Goal: Task Accomplishment & Management: Use online tool/utility

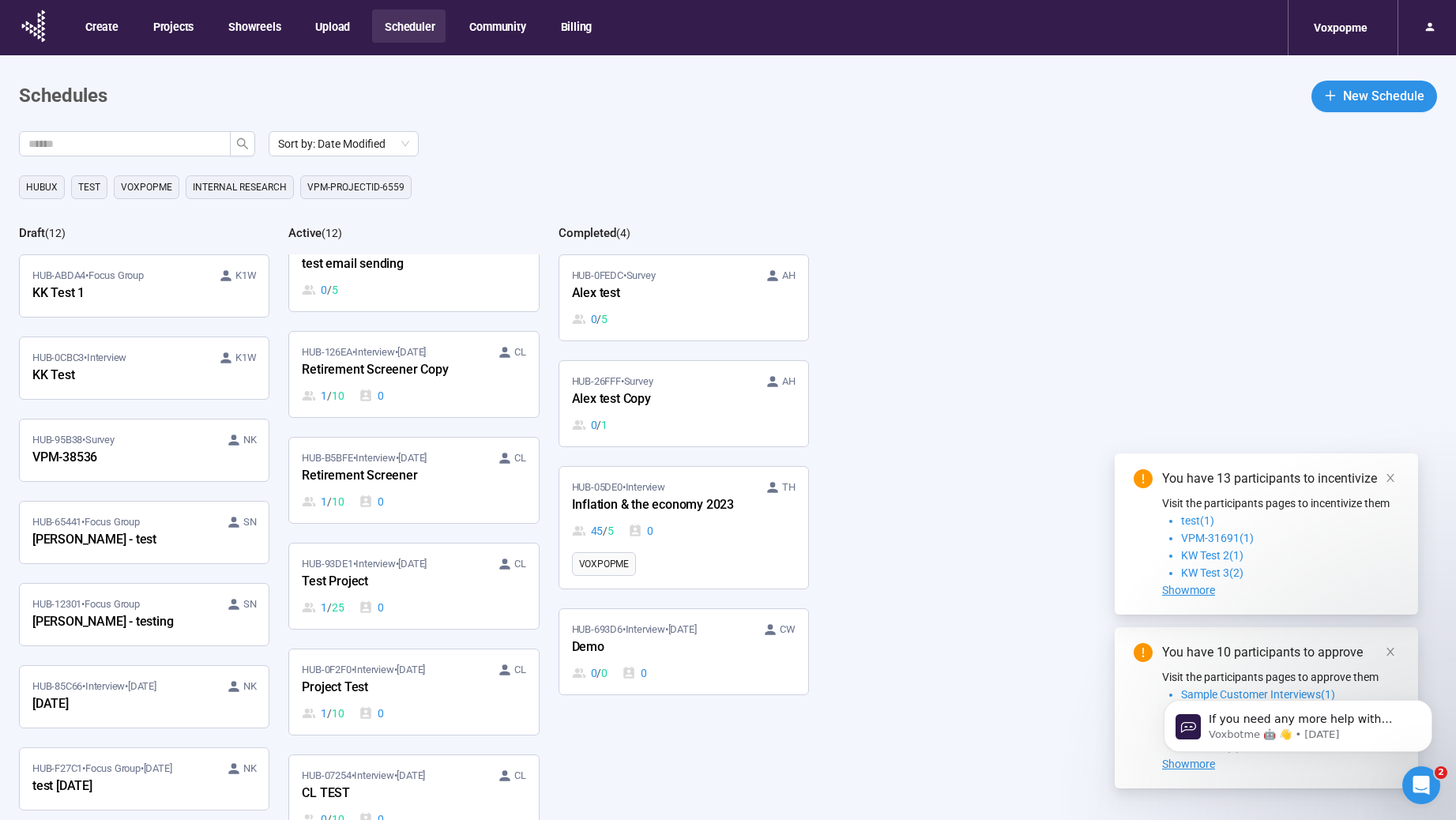
scroll to position [592, 0]
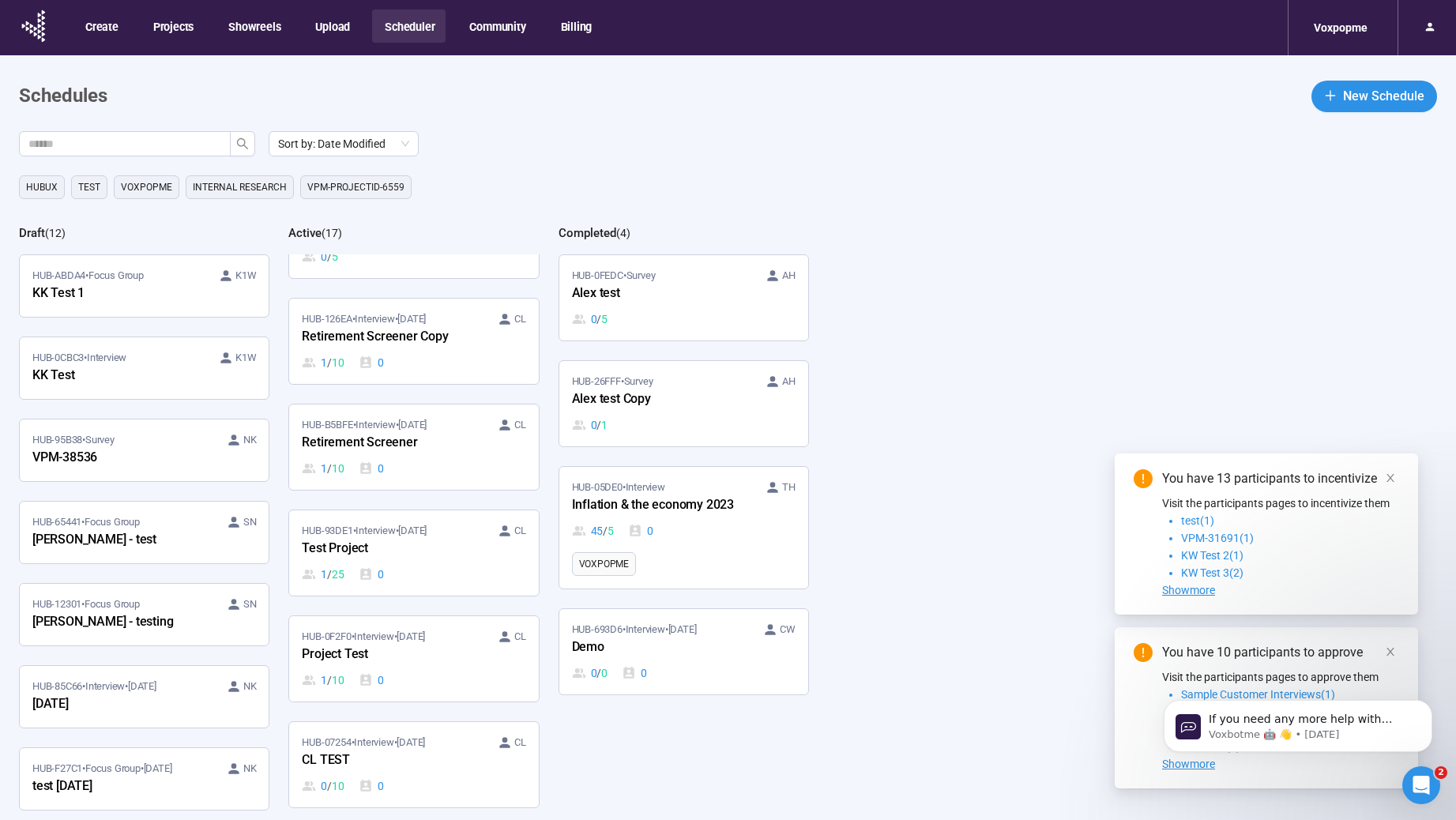
click at [425, 21] on button "Scheduler" at bounding box center [409, 26] width 73 height 33
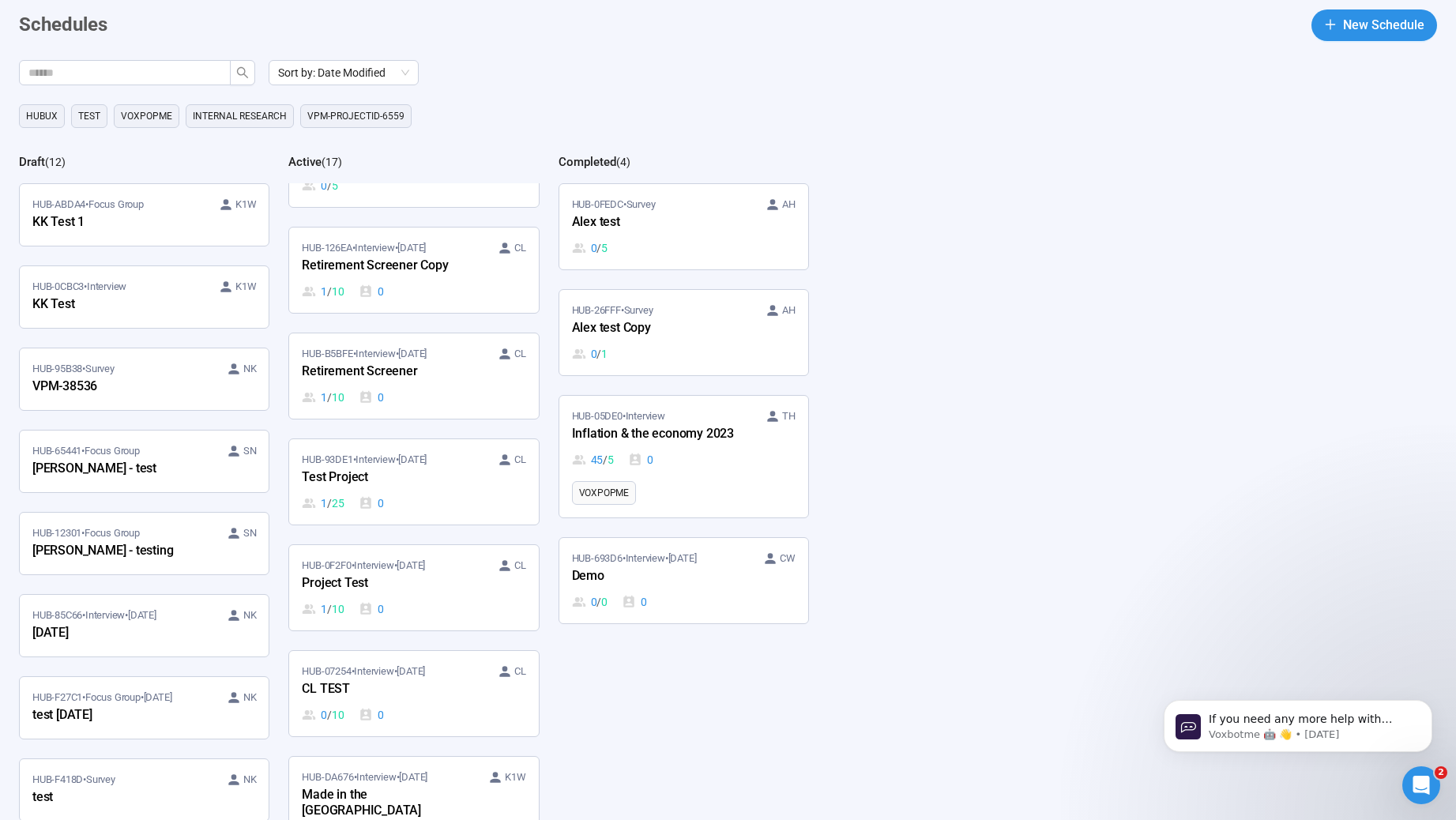
scroll to position [0, 0]
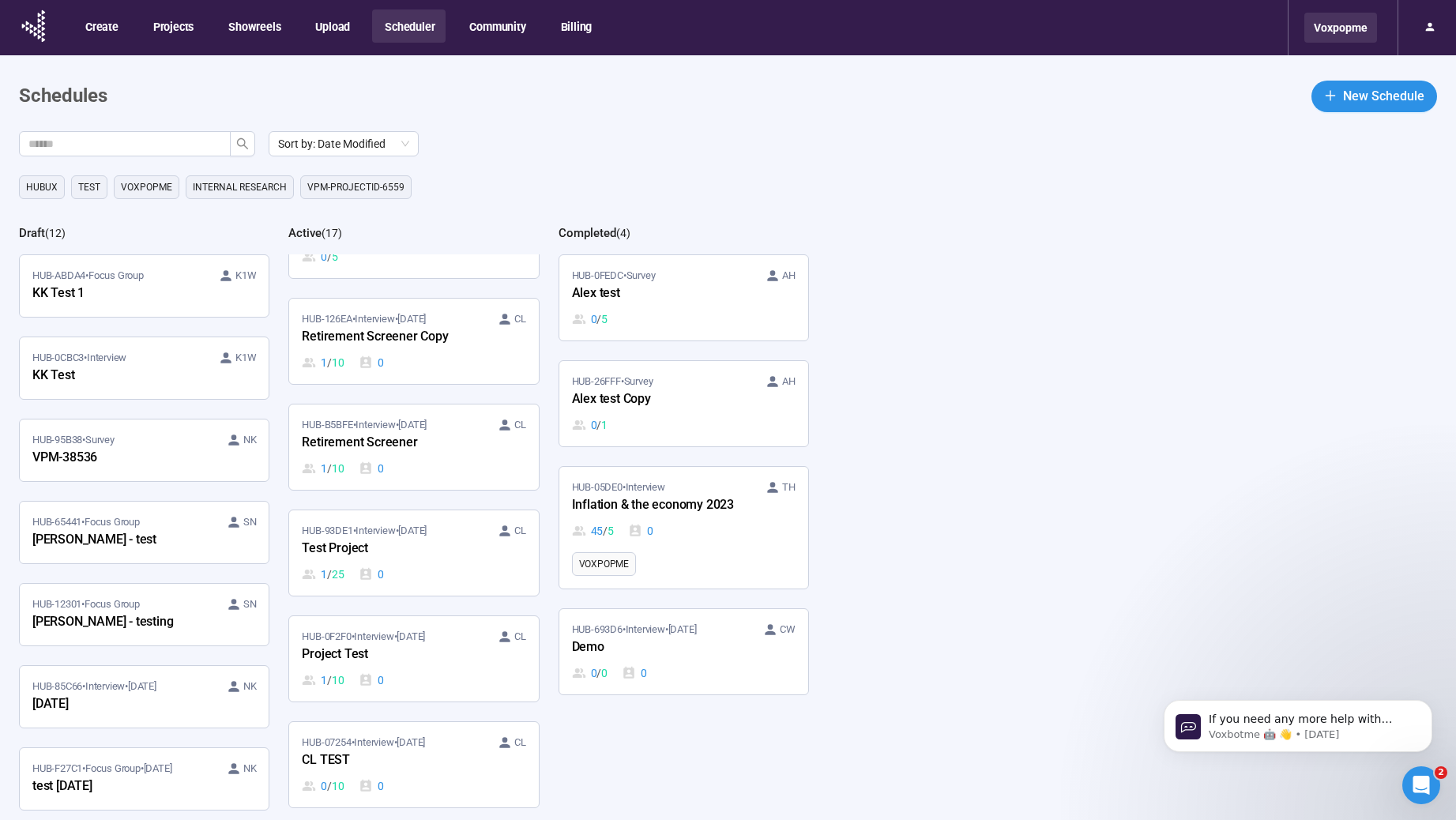
click at [1316, 29] on div "Voxpopme" at bounding box center [1341, 27] width 72 height 30
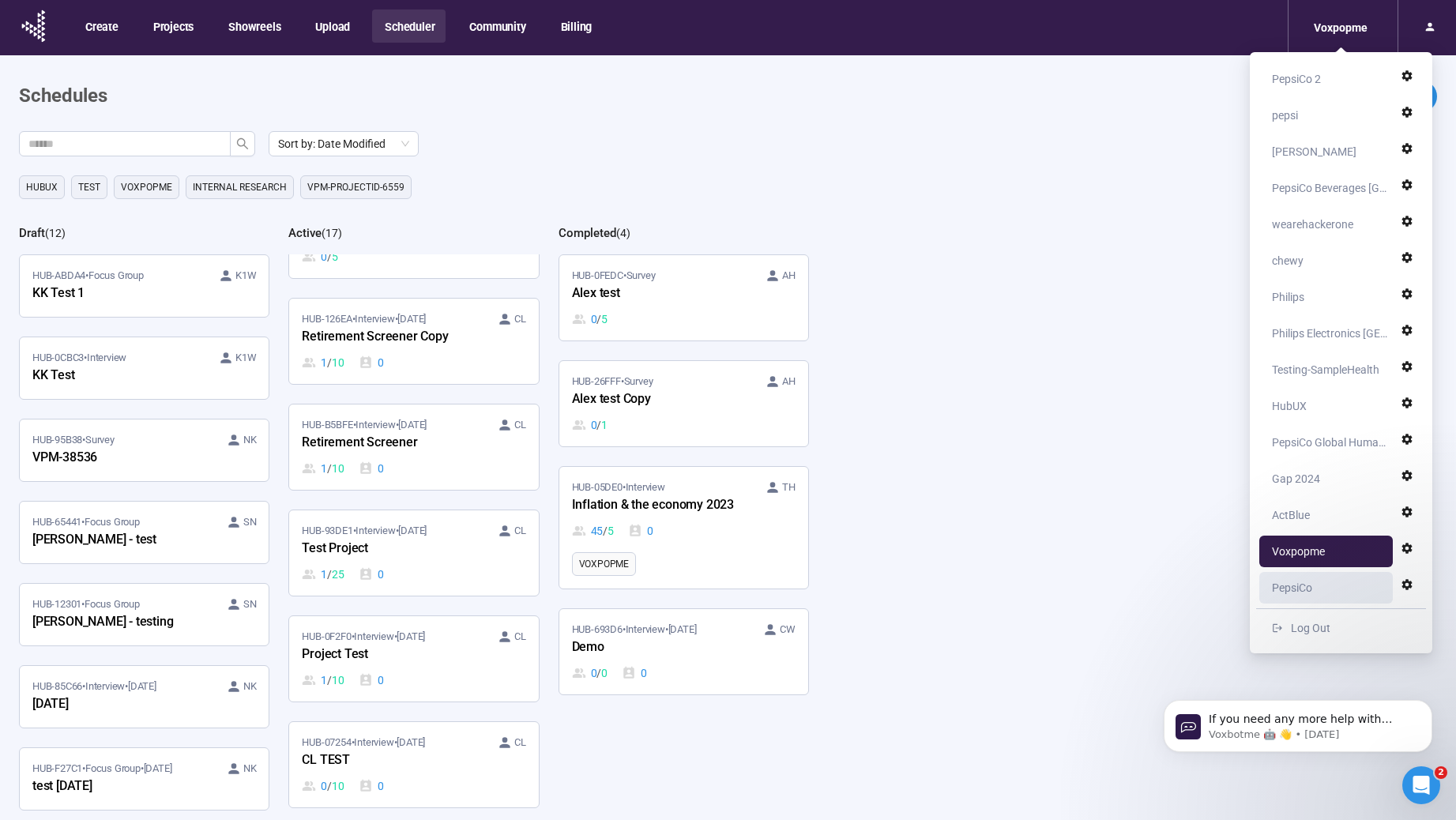
click at [1310, 588] on div "PepsiCo" at bounding box center [1292, 588] width 40 height 31
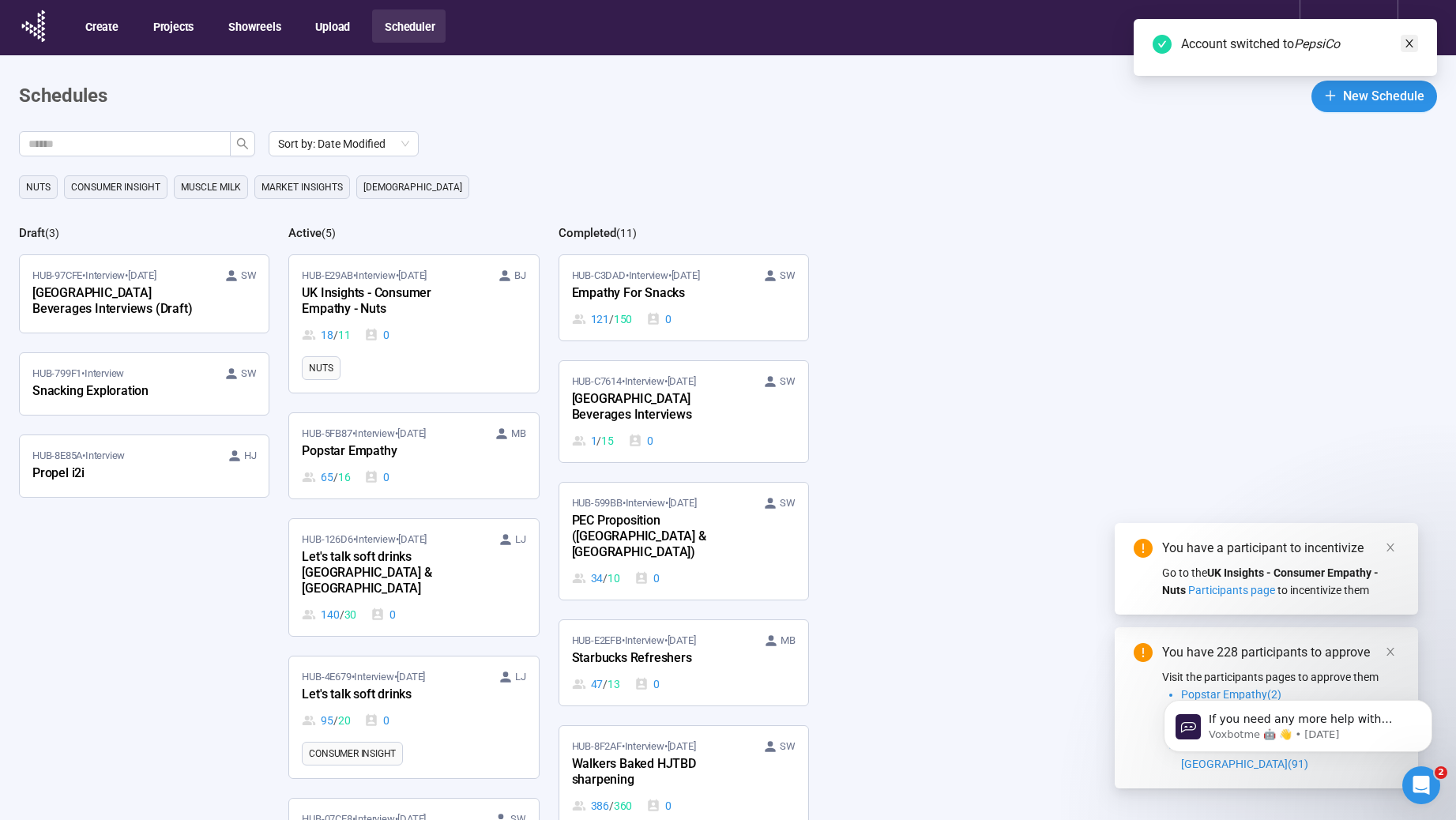
click at [1407, 43] on icon "close" at bounding box center [1410, 44] width 8 height 8
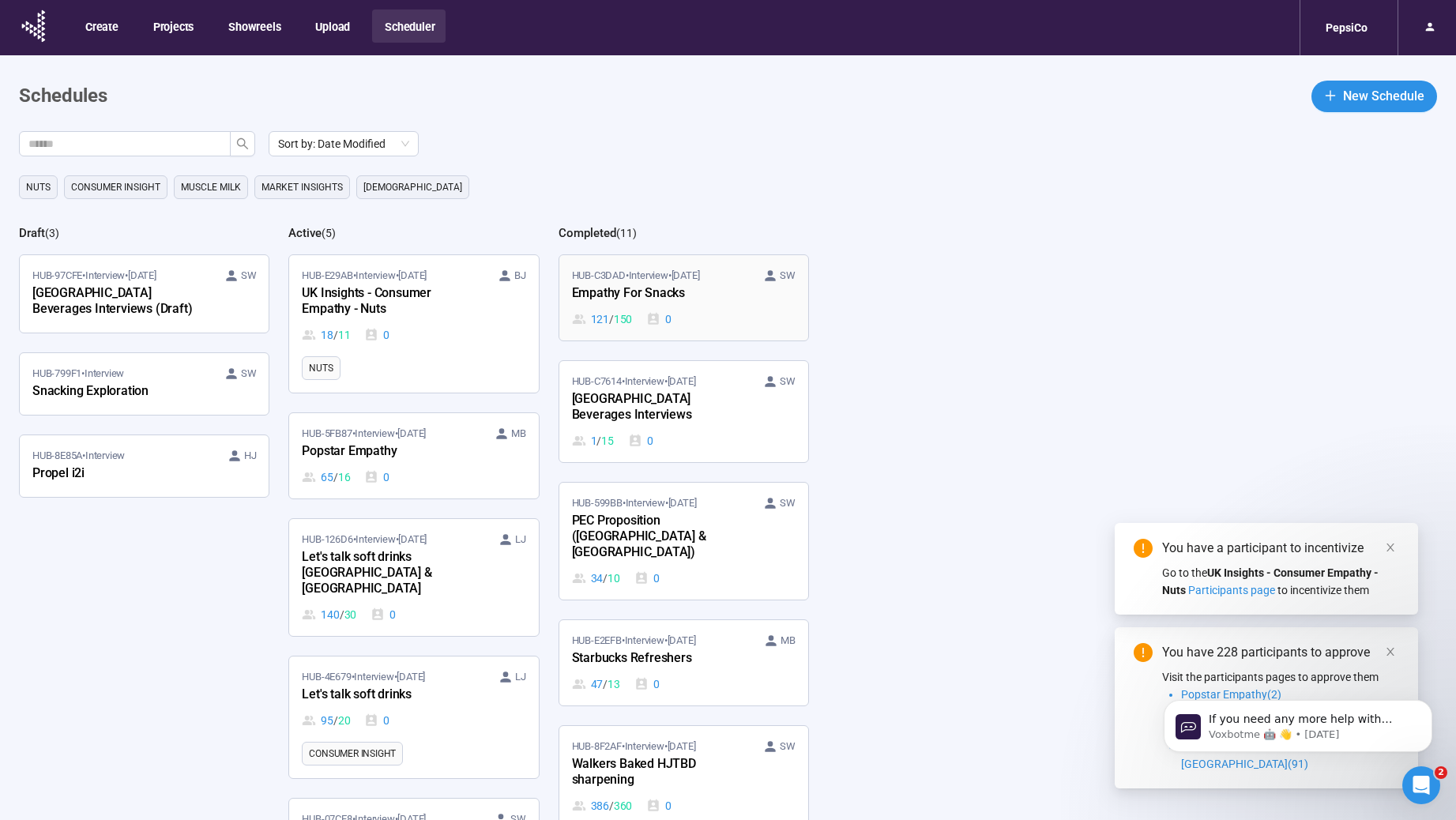
click at [744, 303] on div "Empathy For Snacks" at bounding box center [659, 294] width 173 height 21
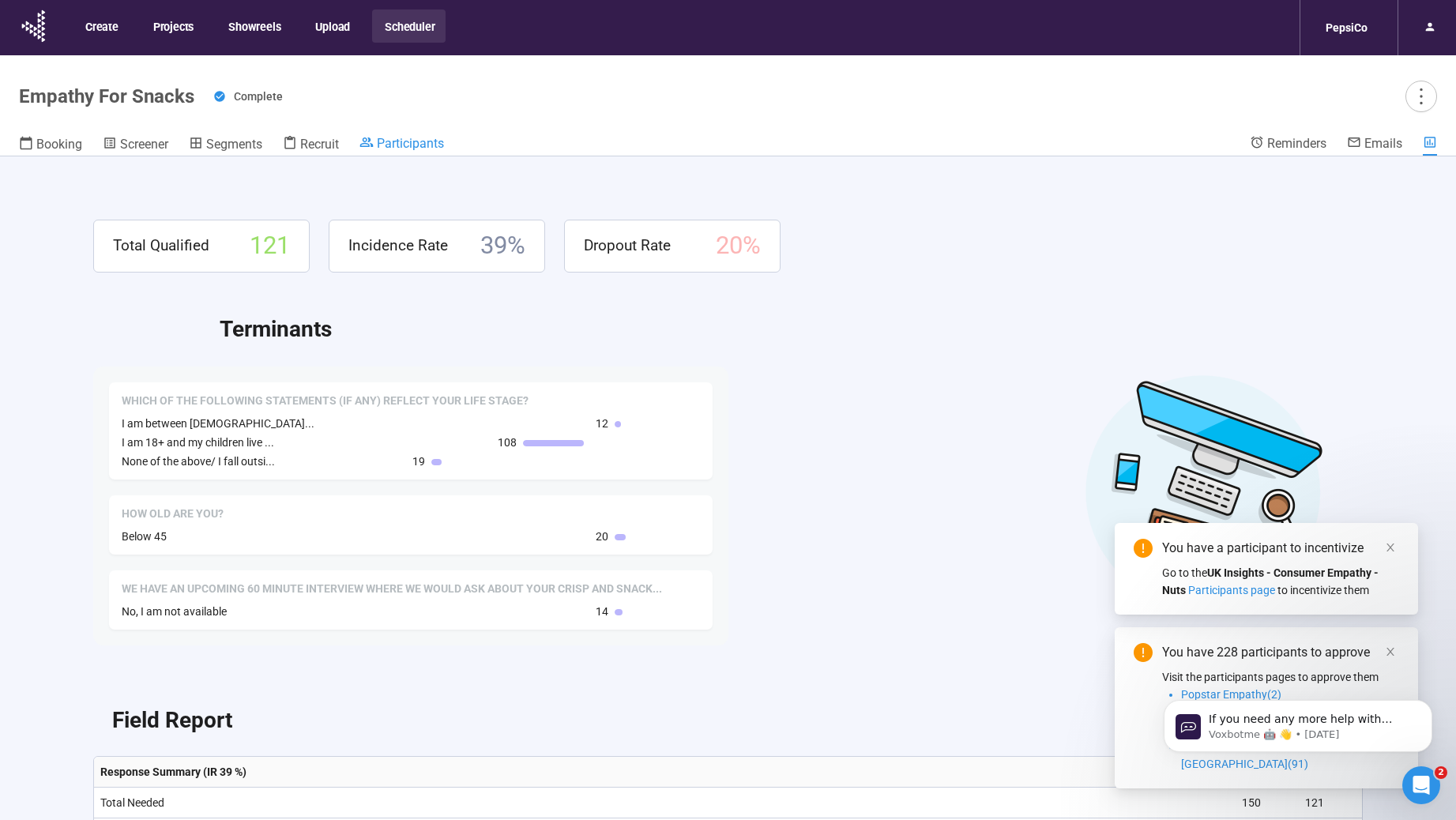
click at [395, 142] on span "Participants" at bounding box center [410, 143] width 67 height 15
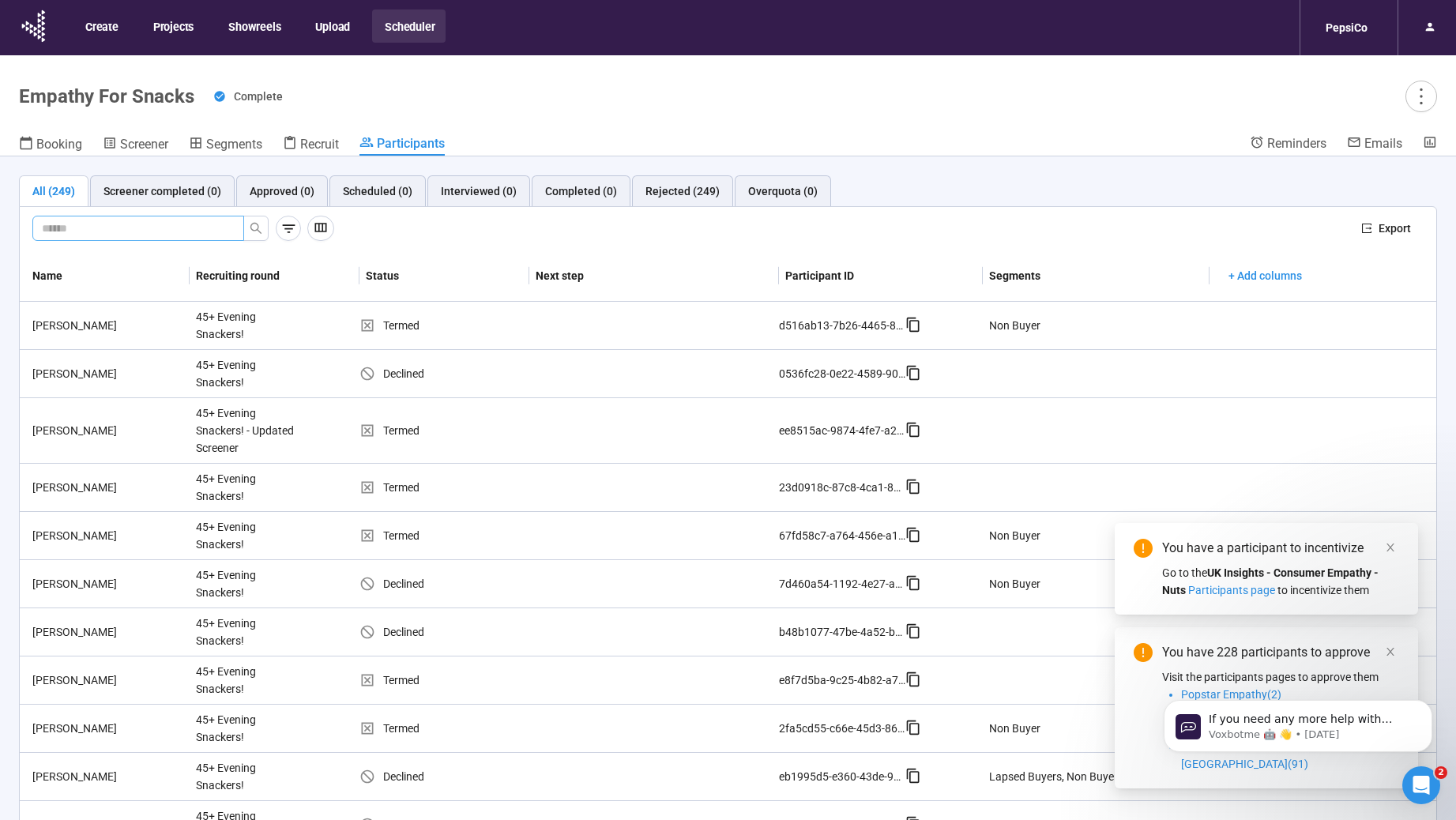
click at [175, 227] on input "text" at bounding box center [132, 228] width 180 height 17
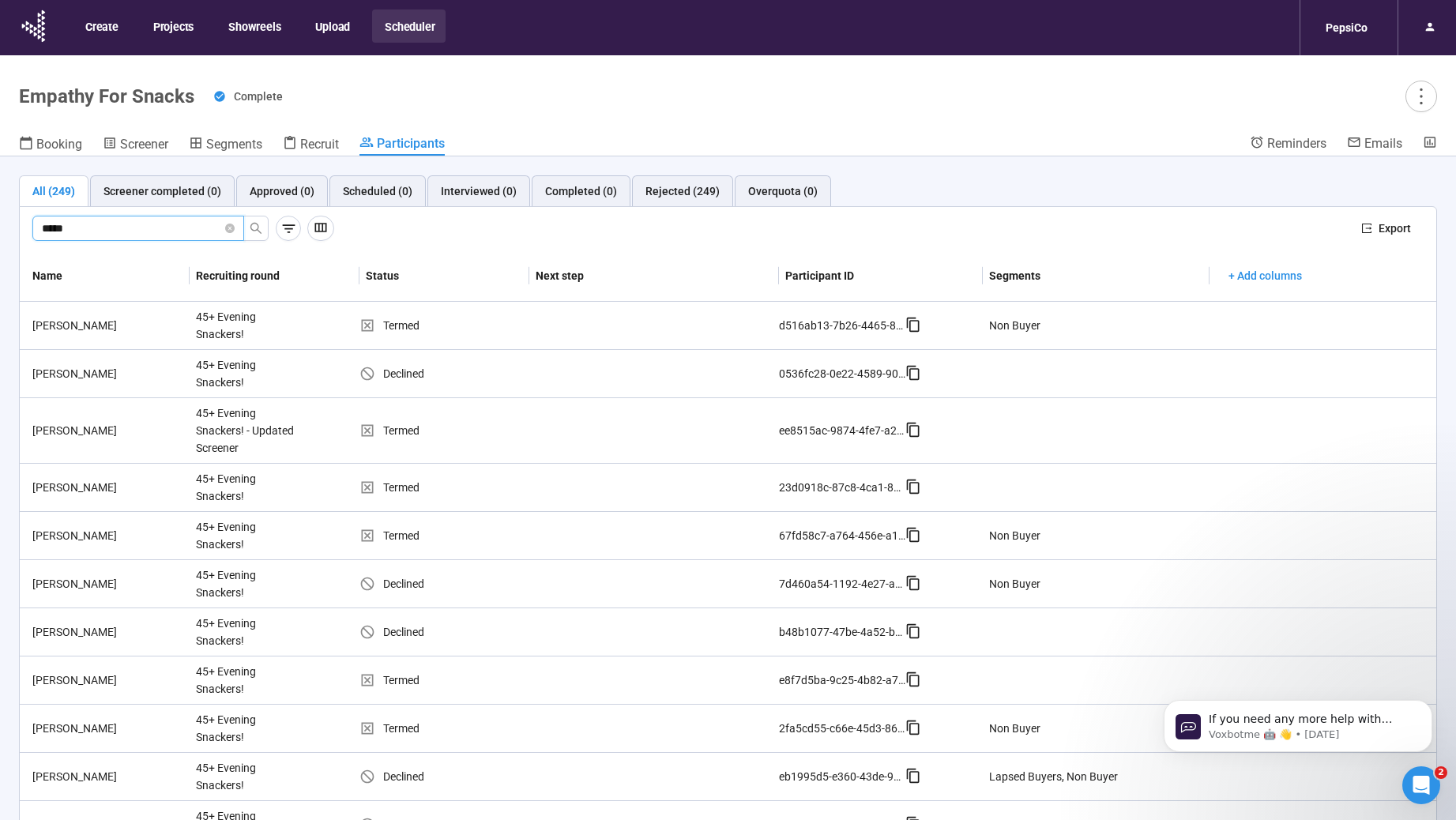
type input "*****"
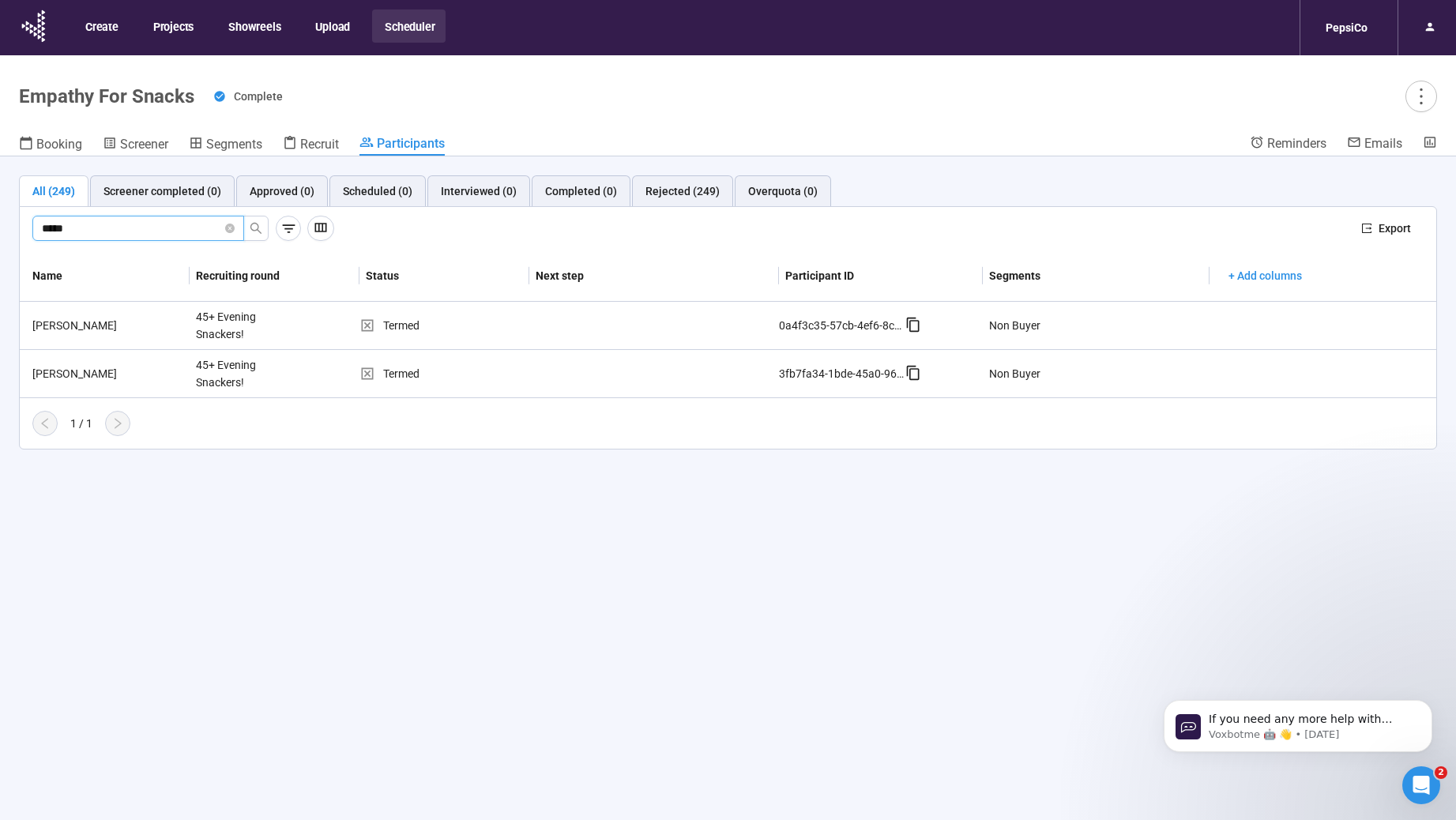
click at [180, 528] on div "All (249) Screener completed (0) Approved (0) Scheduled (0) Interviewed (0) Com…" at bounding box center [728, 516] width 1456 height 719
click at [172, 29] on button "Projects" at bounding box center [173, 26] width 64 height 33
